Goal: Task Accomplishment & Management: Complete application form

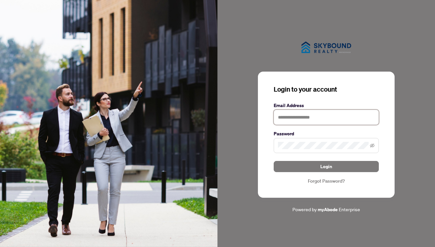
type input "**********"
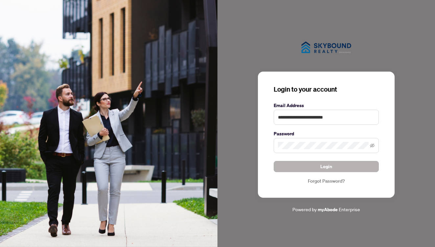
click at [310, 168] on button "Login" at bounding box center [326, 166] width 105 height 11
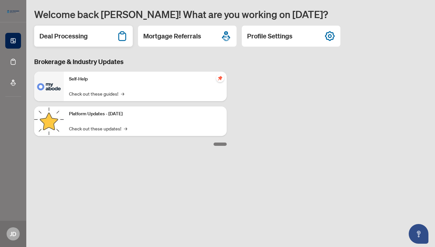
click at [108, 38] on div "Deal Processing" at bounding box center [83, 36] width 99 height 21
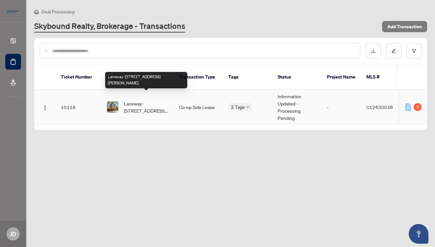
click at [146, 100] on span "Laneway-[STREET_ADDRESS][PERSON_NAME]" at bounding box center [146, 107] width 45 height 14
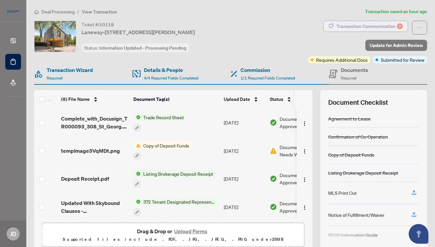
click at [347, 24] on div "Transaction Communication 2" at bounding box center [370, 26] width 66 height 11
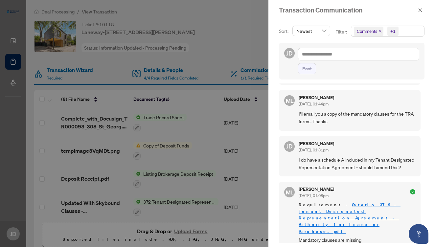
scroll to position [257, 0]
click at [421, 10] on icon "close" at bounding box center [421, 10] width 4 height 4
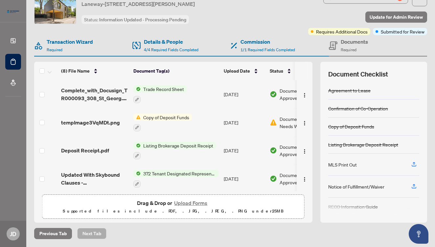
scroll to position [28, 0]
click at [182, 205] on button "Upload Forms" at bounding box center [190, 203] width 37 height 9
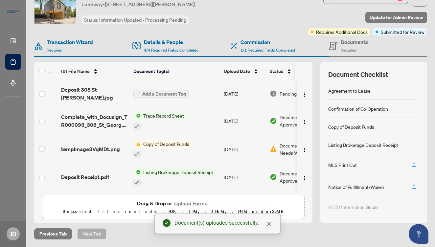
click at [180, 92] on span "Add a Document Tag" at bounding box center [164, 94] width 44 height 5
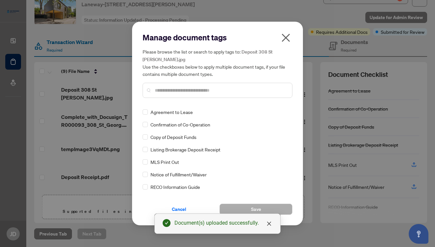
click at [173, 137] on span "Copy of Deposit Funds" at bounding box center [174, 136] width 46 height 7
click at [145, 139] on span at bounding box center [145, 136] width 5 height 5
click at [260, 208] on span "Save" at bounding box center [256, 209] width 10 height 11
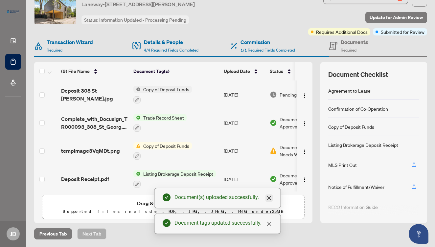
click at [270, 199] on icon "close" at bounding box center [269, 198] width 5 height 5
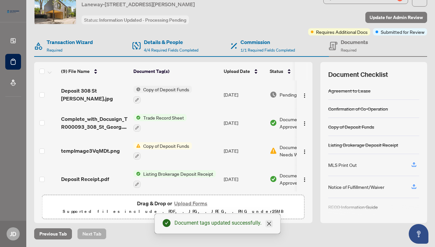
click at [269, 226] on icon "close" at bounding box center [269, 223] width 5 height 5
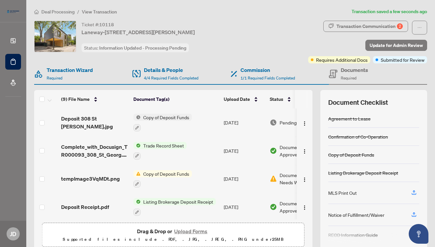
scroll to position [0, 0]
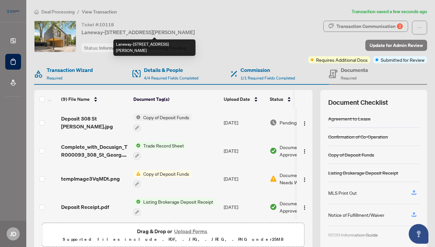
click at [119, 29] on span "Laneway-[STREET_ADDRESS][PERSON_NAME]" at bounding box center [138, 32] width 113 height 8
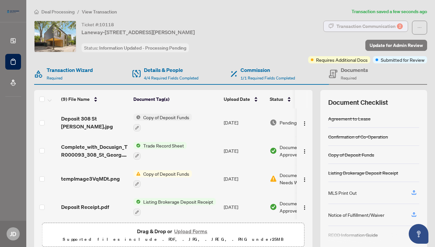
click at [348, 24] on div "Transaction Communication 2" at bounding box center [370, 26] width 66 height 11
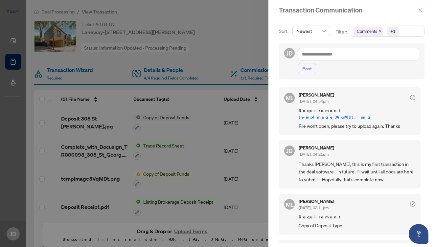
click at [417, 8] on button "button" at bounding box center [420, 10] width 9 height 8
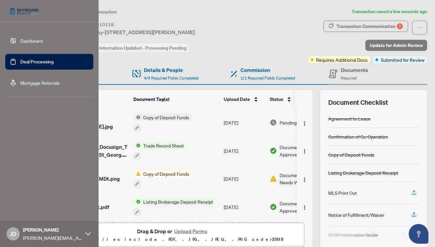
click at [22, 62] on link "Deal Processing" at bounding box center [36, 62] width 33 height 6
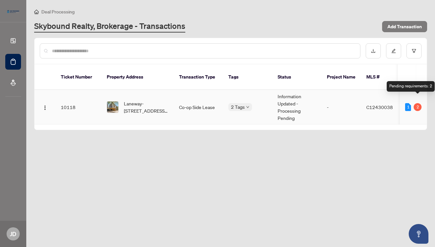
click at [417, 103] on div "2" at bounding box center [418, 107] width 8 height 8
click at [418, 103] on div "2" at bounding box center [418, 107] width 8 height 8
click at [409, 103] on div "1" at bounding box center [408, 107] width 6 height 8
click at [420, 103] on div "2" at bounding box center [418, 107] width 8 height 8
click at [240, 99] on body "Dashboard Deal Processing Mortgage Referrals [PERSON_NAME] [PERSON_NAME] [PERSO…" at bounding box center [217, 123] width 435 height 247
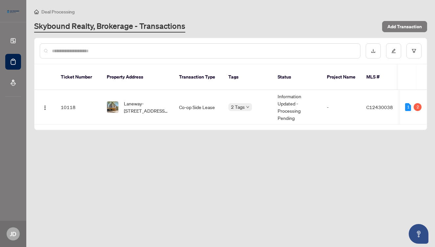
click at [240, 103] on span "2 Tags" at bounding box center [238, 107] width 14 height 8
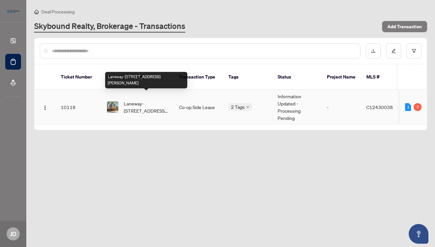
click at [147, 100] on span "Laneway-[STREET_ADDRESS][PERSON_NAME]" at bounding box center [146, 107] width 45 height 14
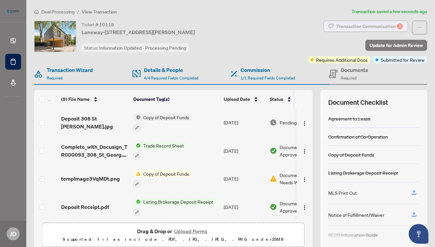
click at [359, 25] on div "Transaction Communication 2" at bounding box center [370, 26] width 66 height 11
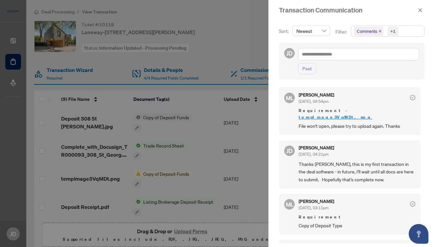
click at [410, 97] on icon "check-circle" at bounding box center [412, 97] width 5 height 5
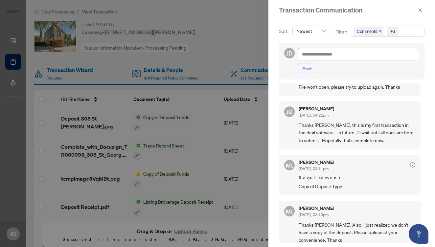
scroll to position [46, 0]
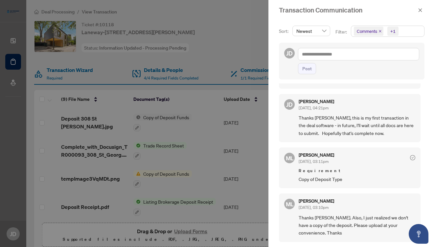
click at [412, 157] on icon "check-circle" at bounding box center [413, 158] width 2 height 2
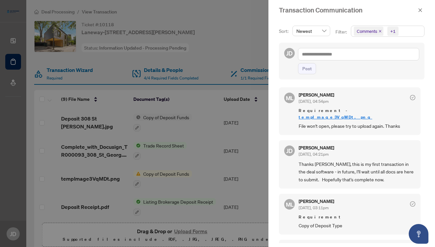
scroll to position [0, 0]
click at [325, 95] on h5 "[PERSON_NAME]" at bounding box center [317, 95] width 36 height 5
click at [410, 97] on icon "check-circle" at bounding box center [412, 97] width 5 height 5
click at [422, 10] on icon "close" at bounding box center [420, 10] width 5 height 5
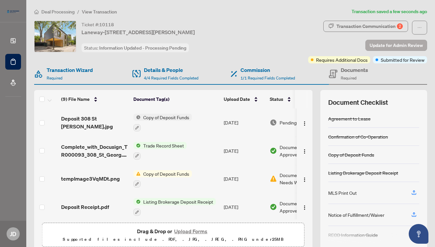
click at [400, 44] on span "Update for Admin Review" at bounding box center [396, 45] width 53 height 11
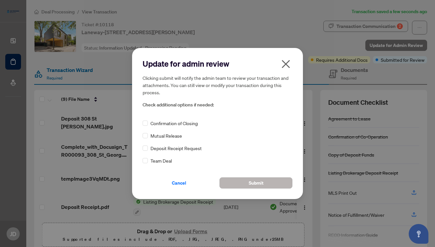
click at [240, 180] on button "Submit" at bounding box center [256, 183] width 73 height 11
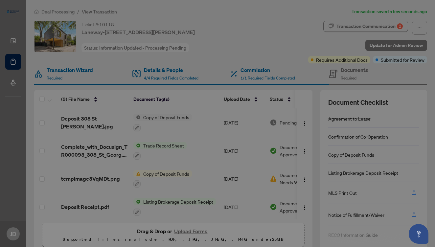
click at [400, 26] on div "Your transaction has been submitted! Here’s what happens next: You’ll get email…" at bounding box center [217, 123] width 435 height 247
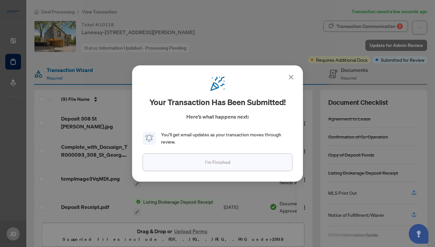
click at [231, 163] on button "I'm Finished" at bounding box center [218, 163] width 150 height 18
